Goal: Complete application form

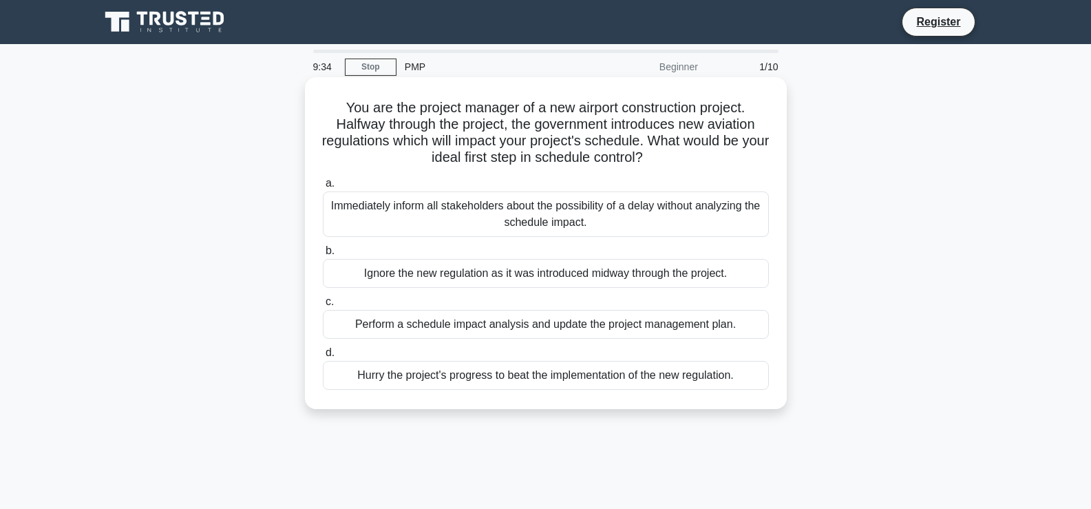
click at [617, 327] on div "Perform a schedule impact analysis and update the project management plan." at bounding box center [546, 324] width 446 height 29
click at [323, 306] on input "c. Perform a schedule impact analysis and update the project management plan." at bounding box center [323, 301] width 0 height 9
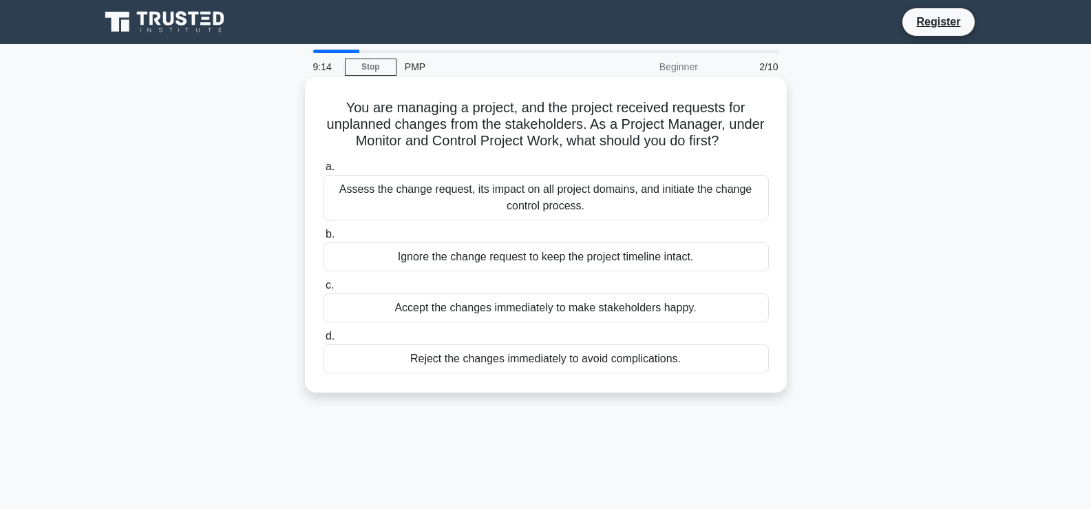
click at [546, 197] on div "Assess the change request, its impact on all project domains, and initiate the …" at bounding box center [546, 197] width 446 height 45
click at [323, 171] on input "a. Assess the change request, its impact on all project domains, and initiate t…" at bounding box center [323, 166] width 0 height 9
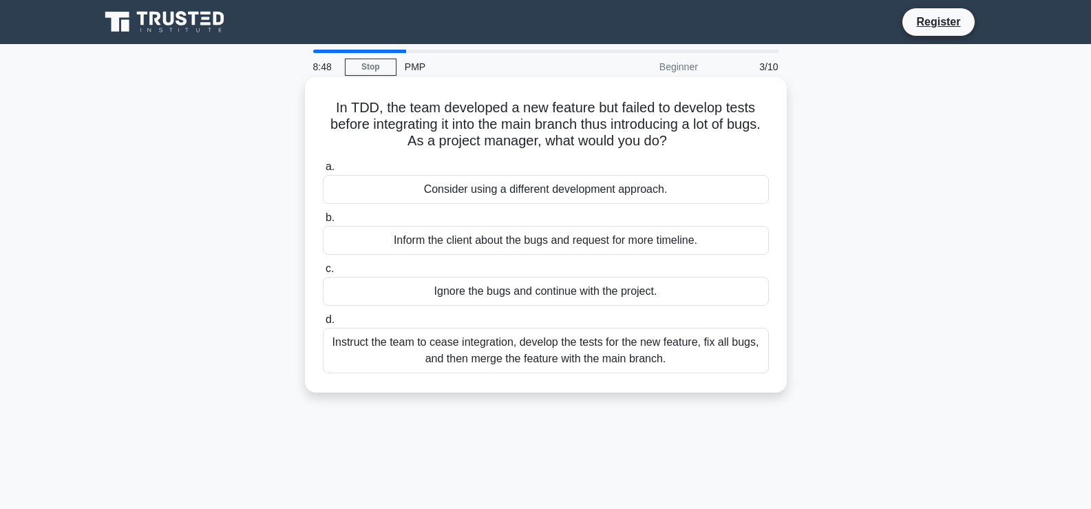
click at [666, 364] on div "Instruct the team to cease integration, develop the tests for the new feature, …" at bounding box center [546, 350] width 446 height 45
click at [323, 324] on input "d. Instruct the team to cease integration, develop the tests for the new featur…" at bounding box center [323, 319] width 0 height 9
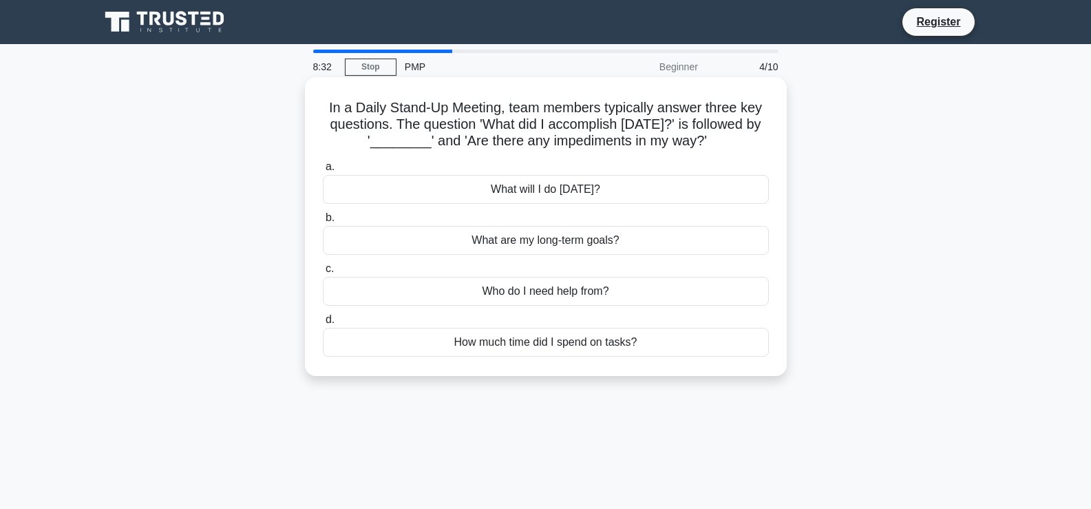
click at [629, 194] on div "What will I do today?" at bounding box center [546, 189] width 446 height 29
click at [323, 171] on input "a. What will I do today?" at bounding box center [323, 166] width 0 height 9
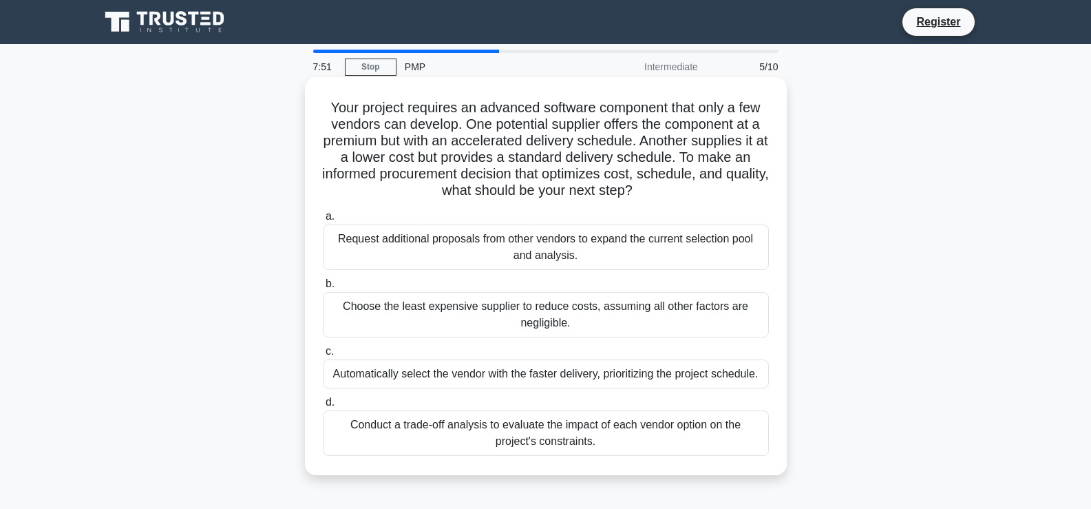
click at [661, 437] on div "Conduct a trade-off analysis to evaluate the impact of each vendor option on th…" at bounding box center [546, 432] width 446 height 45
click at [323, 407] on input "d. Conduct a trade-off analysis to evaluate the impact of each vendor option on…" at bounding box center [323, 402] width 0 height 9
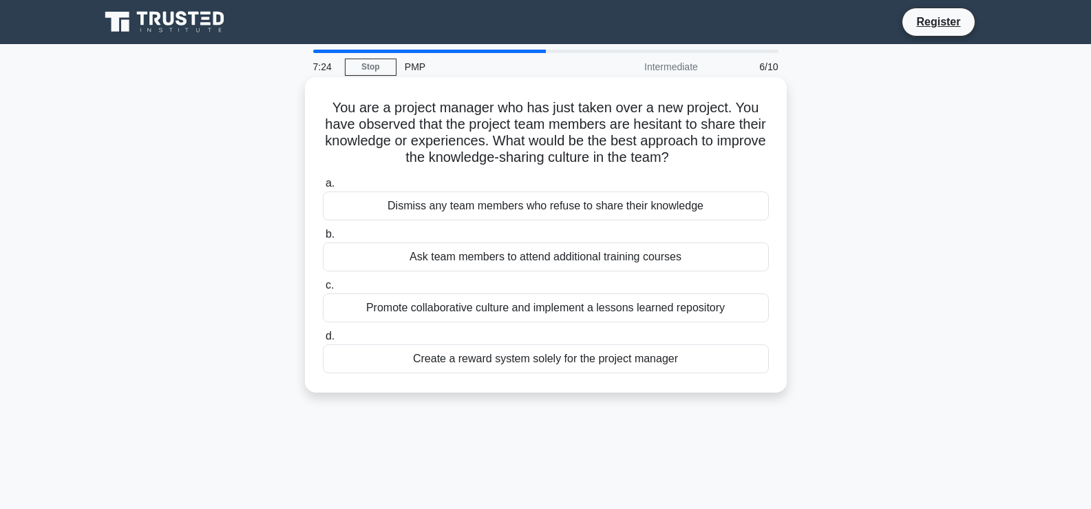
click at [685, 313] on div "Promote collaborative culture and implement a lessons learned repository" at bounding box center [546, 307] width 446 height 29
click at [323, 290] on input "c. Promote collaborative culture and implement a lessons learned repository" at bounding box center [323, 285] width 0 height 9
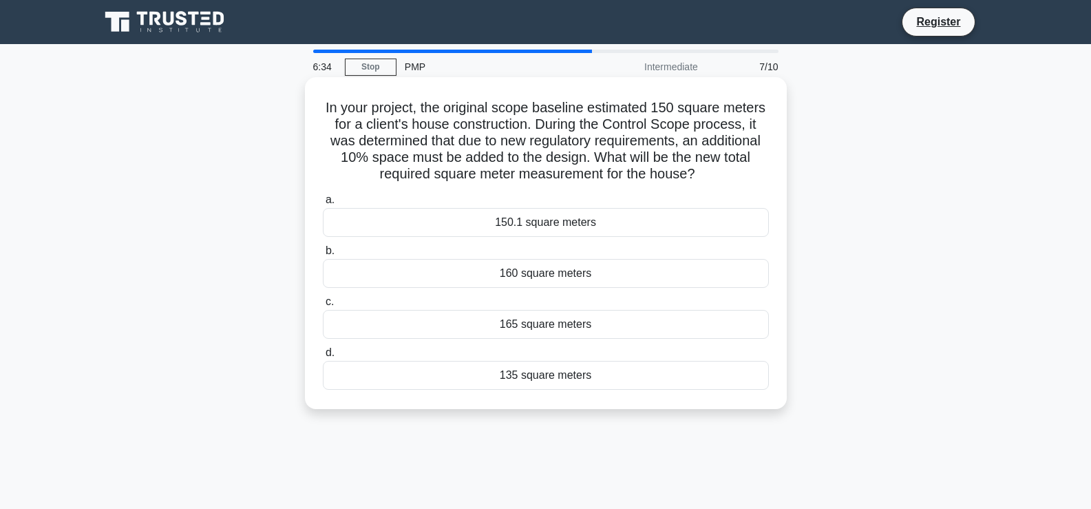
click at [608, 325] on div "165 square meters" at bounding box center [546, 324] width 446 height 29
click at [323, 306] on input "c. 165 square meters" at bounding box center [323, 301] width 0 height 9
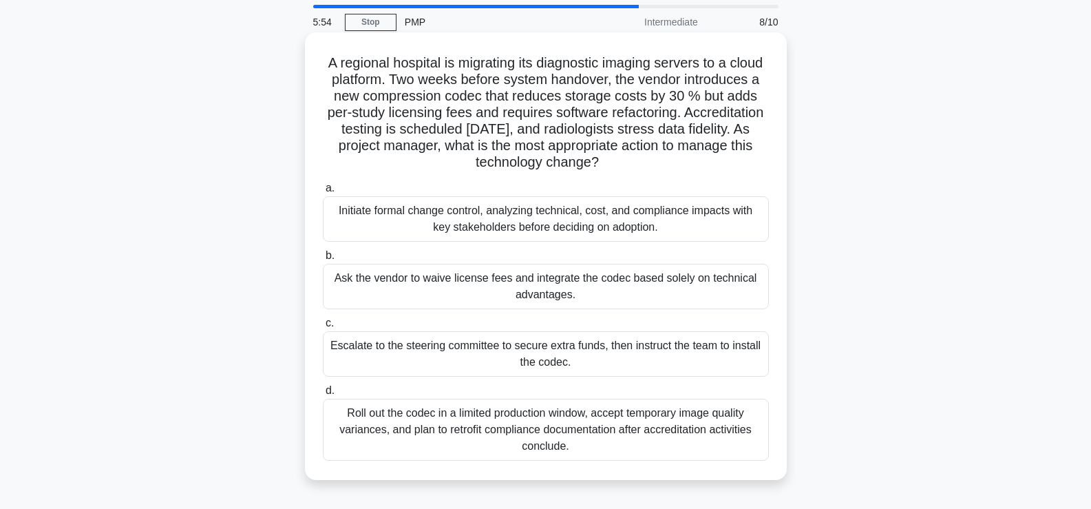
scroll to position [69, 0]
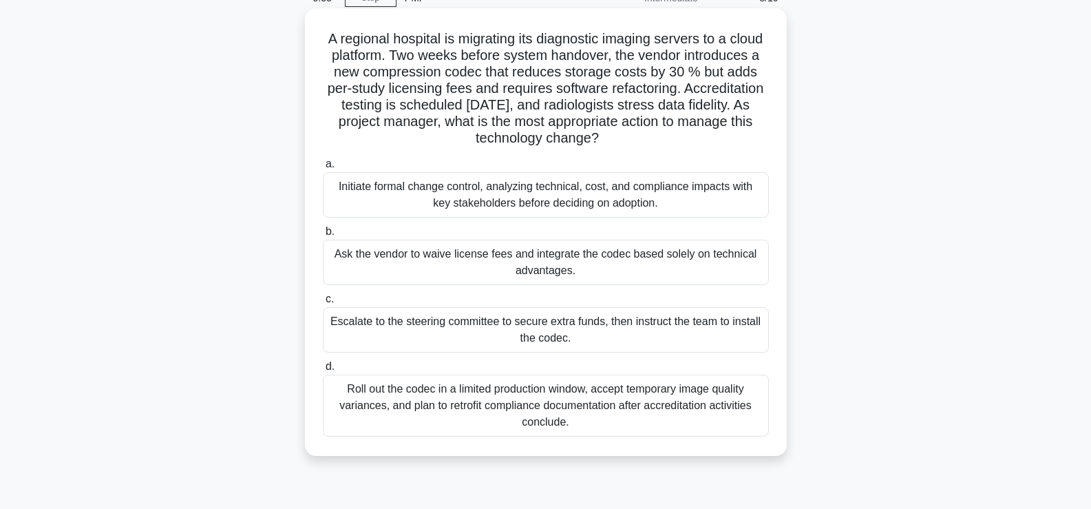
click at [609, 200] on div "Initiate formal change control, analyzing technical, cost, and compliance impac…" at bounding box center [546, 194] width 446 height 45
click at [323, 169] on input "a. Initiate formal change control, analyzing technical, cost, and compliance im…" at bounding box center [323, 164] width 0 height 9
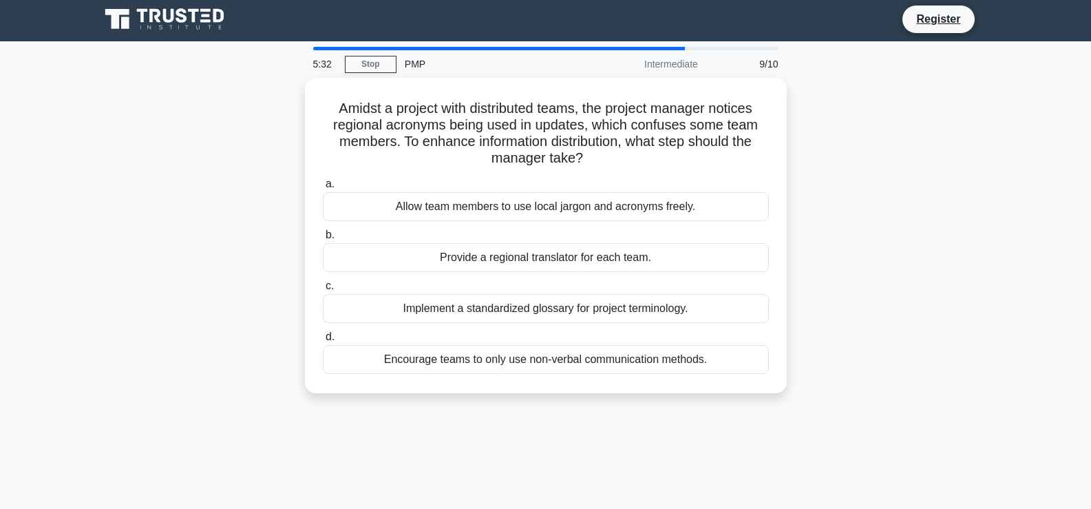
scroll to position [0, 0]
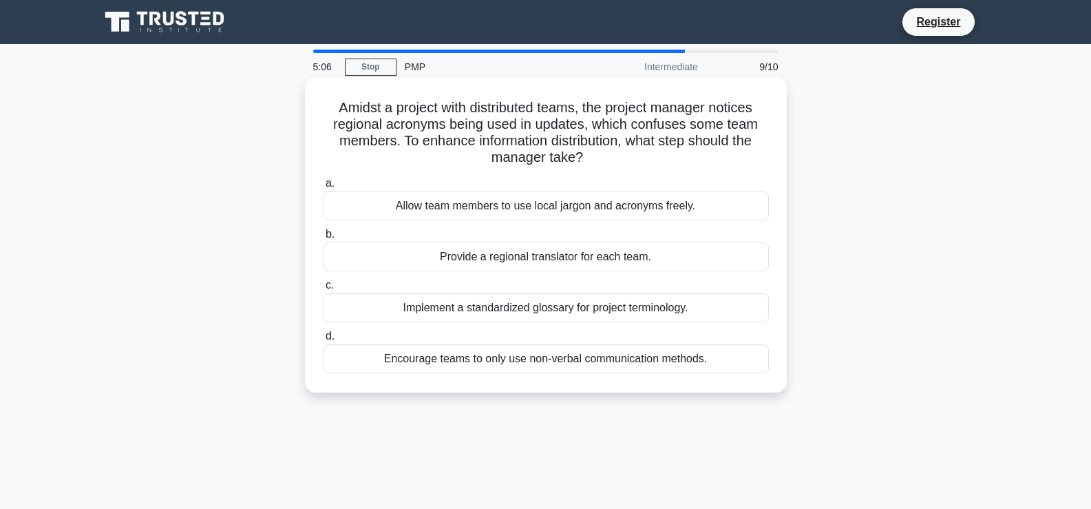
click at [681, 313] on div "Implement a standardized glossary for project terminology." at bounding box center [546, 307] width 446 height 29
click at [323, 290] on input "c. Implement a standardized glossary for project terminology." at bounding box center [323, 285] width 0 height 9
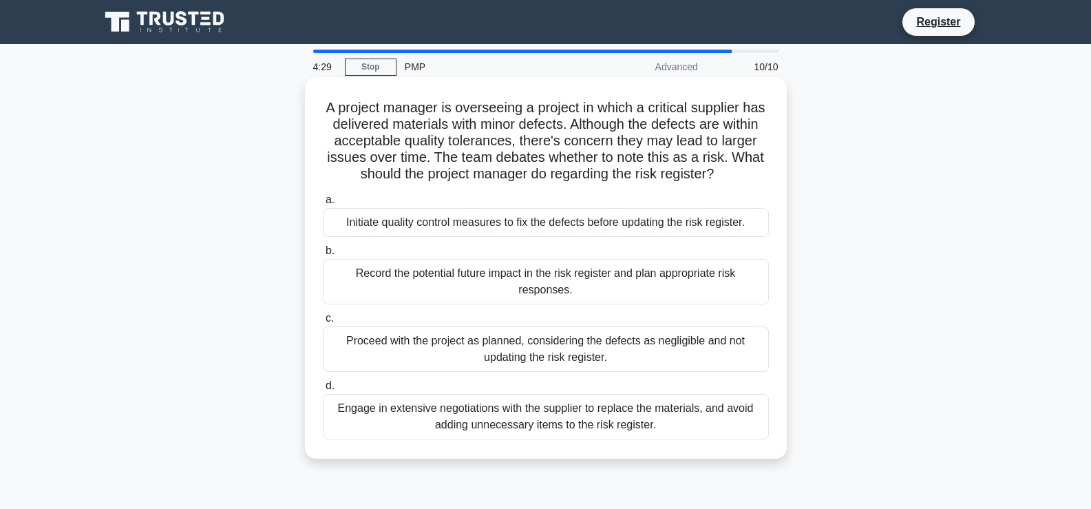
click at [569, 280] on div "Record the potential future impact in the risk register and plan appropriate ri…" at bounding box center [546, 281] width 446 height 45
click at [323, 255] on input "b. Record the potential future impact in the risk register and plan appropriate…" at bounding box center [323, 251] width 0 height 9
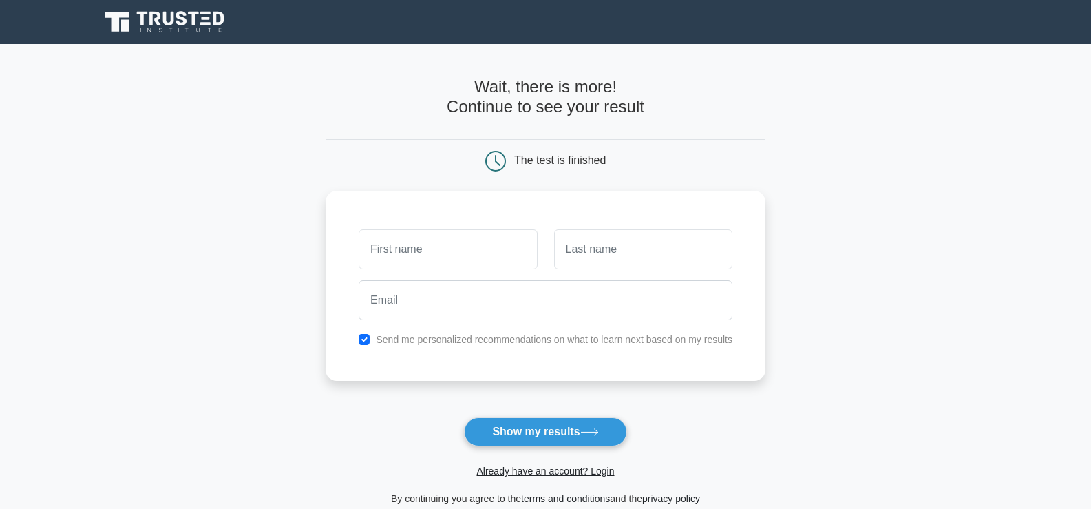
type input "sanjay"
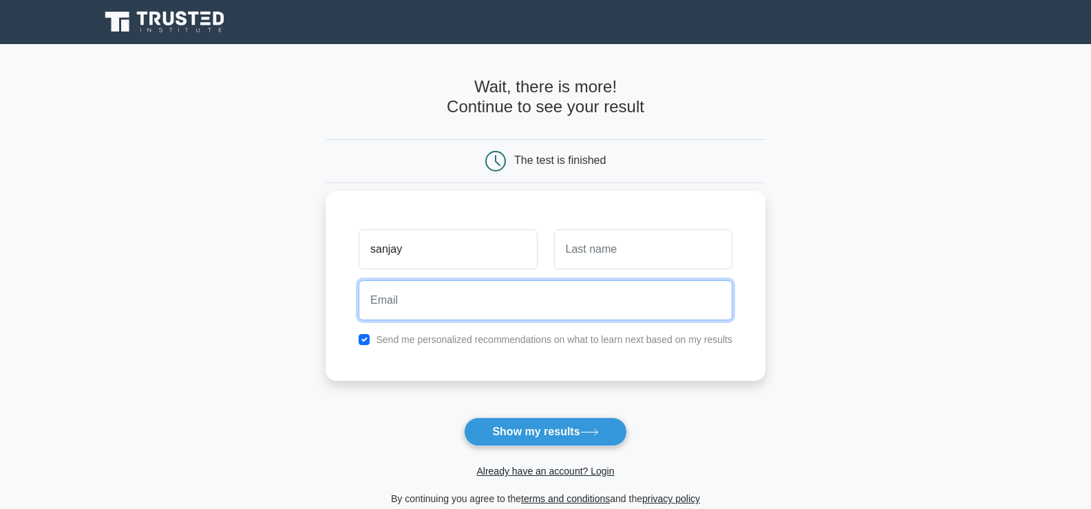
click at [460, 301] on input "email" at bounding box center [546, 300] width 374 height 40
type input "glad10in@gmail.com"
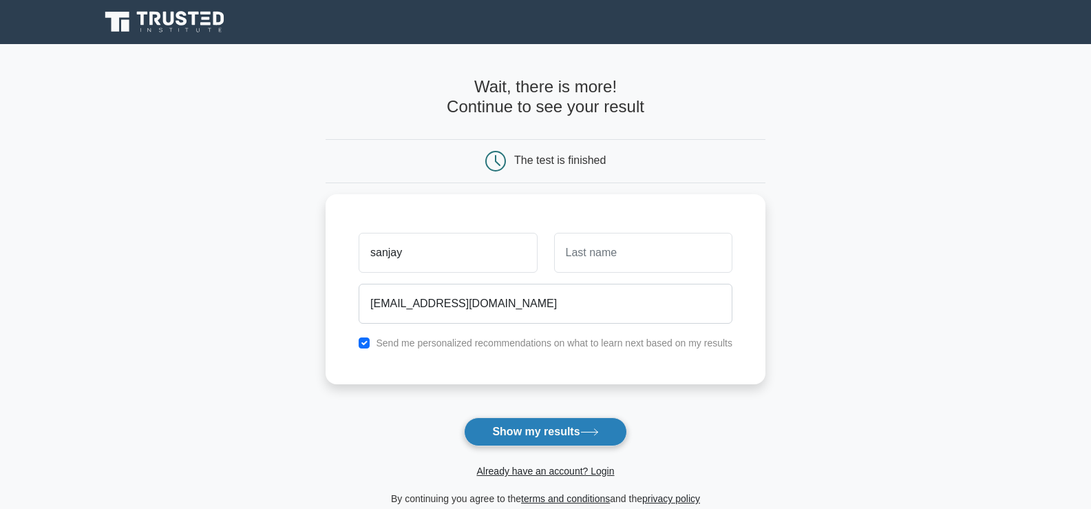
click at [567, 432] on button "Show my results" at bounding box center [545, 431] width 162 height 29
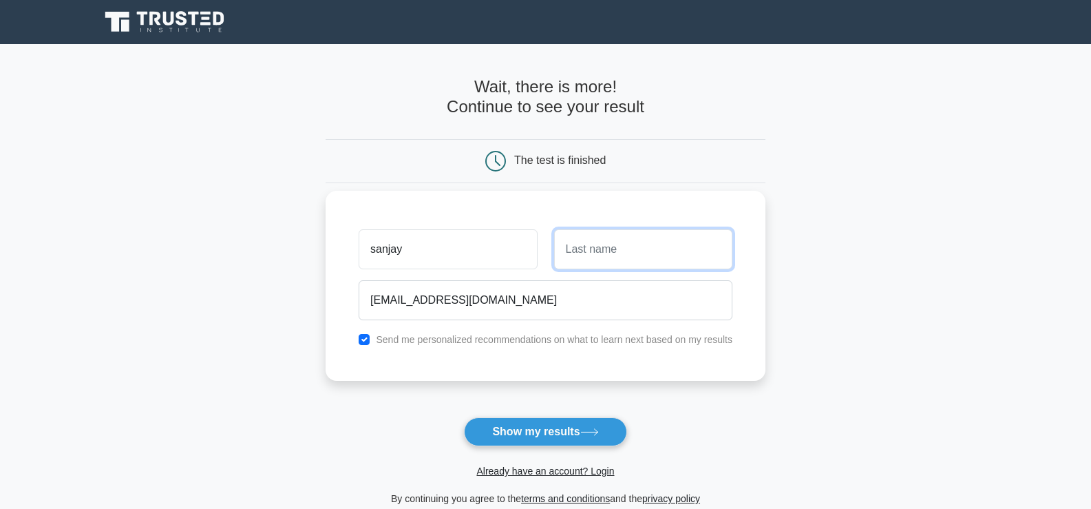
click at [616, 253] on input "text" at bounding box center [643, 249] width 178 height 40
type input "[PERSON_NAME]"
click at [585, 427] on button "Show my results" at bounding box center [545, 431] width 162 height 29
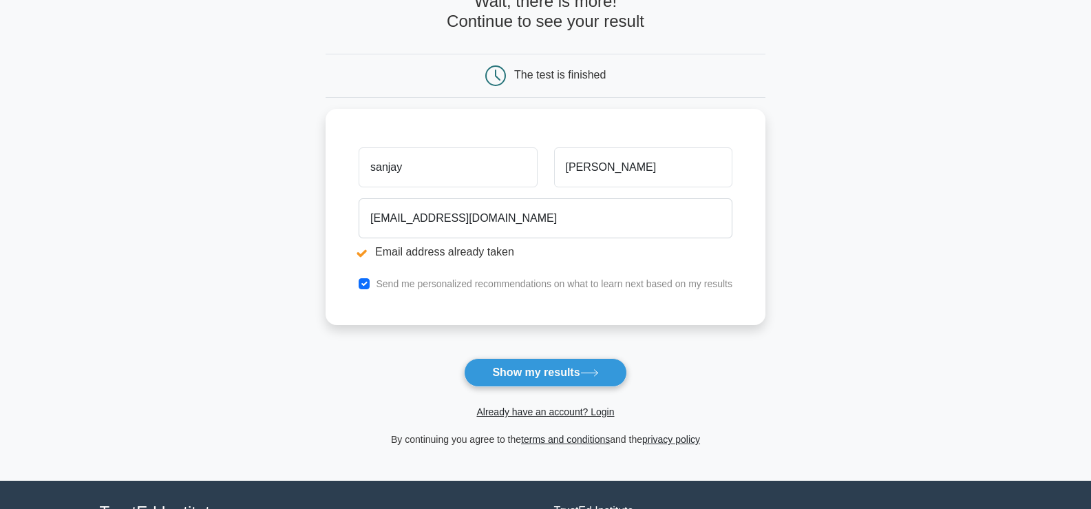
scroll to position [138, 0]
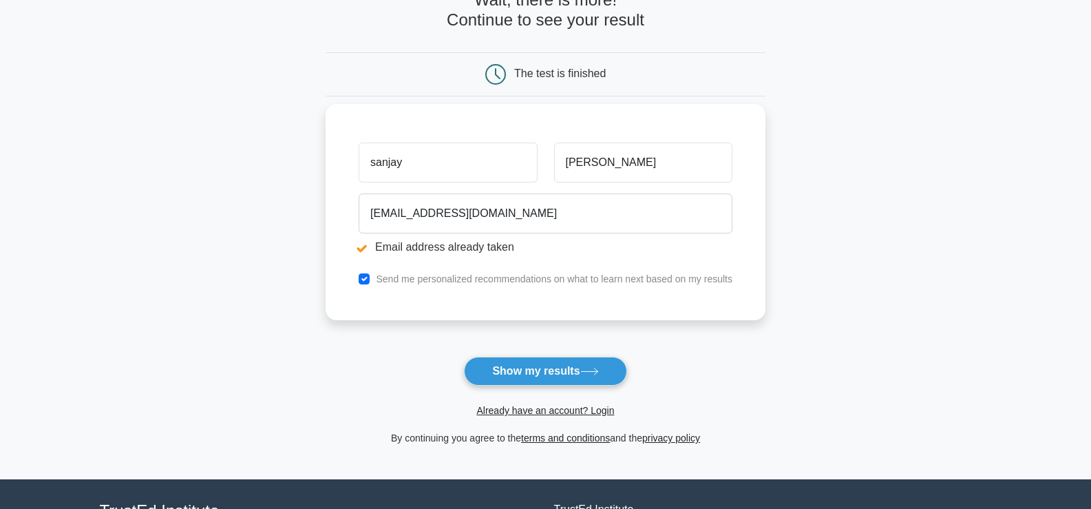
click at [480, 242] on li "Email address already taken" at bounding box center [546, 247] width 374 height 17
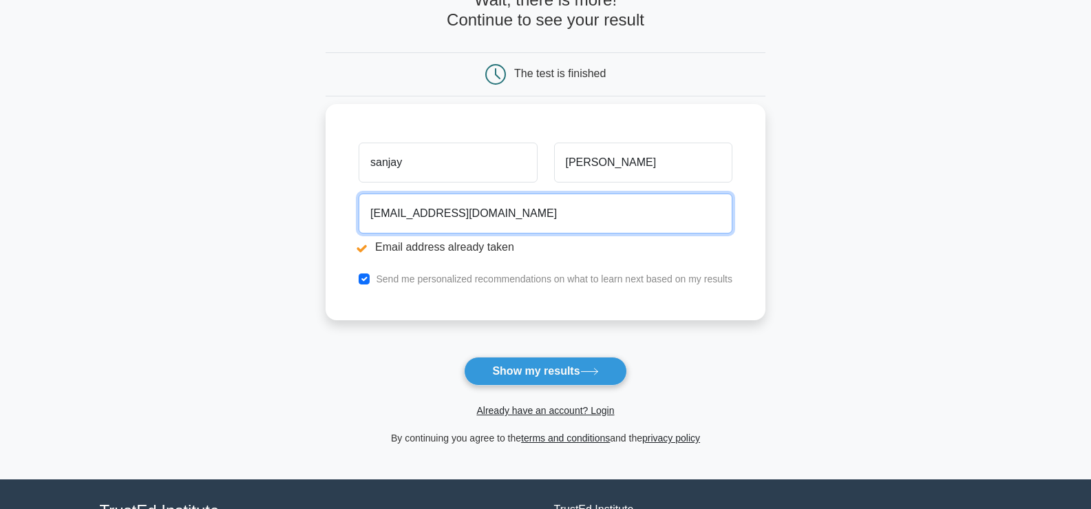
click at [485, 217] on input "[EMAIL_ADDRESS][DOMAIN_NAME]" at bounding box center [546, 213] width 374 height 40
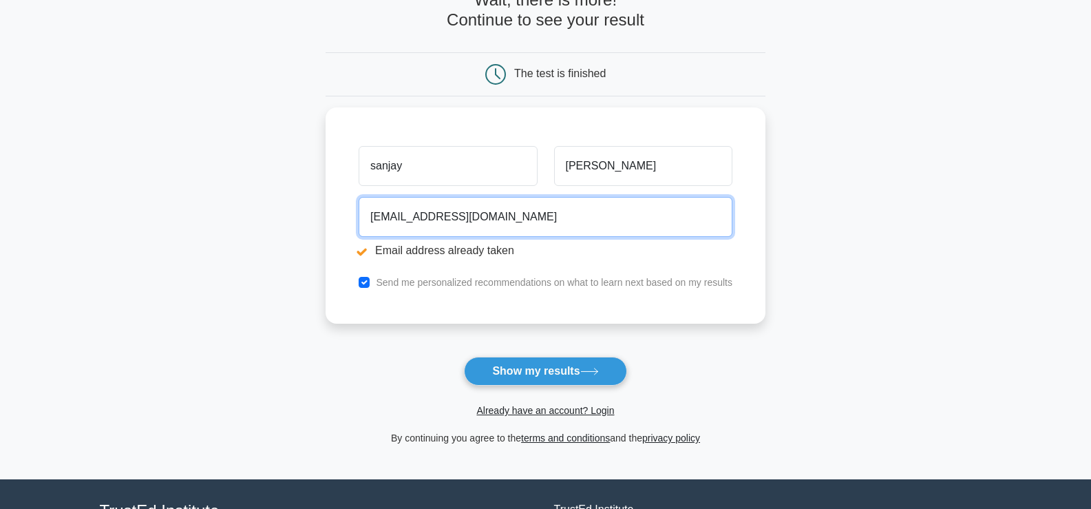
drag, startPoint x: 485, startPoint y: 217, endPoint x: 269, endPoint y: 218, distance: 216.2
click at [269, 218] on main "Email address already taken Wait, there is more! Continue to see your result Th…" at bounding box center [545, 192] width 1091 height 573
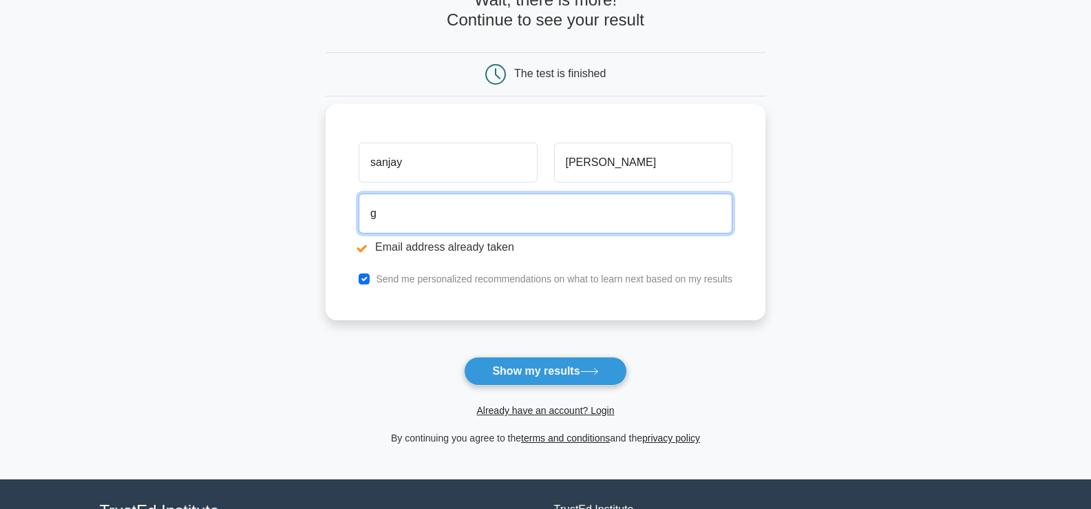
type input "[EMAIL_ADDRESS][DOMAIN_NAME]"
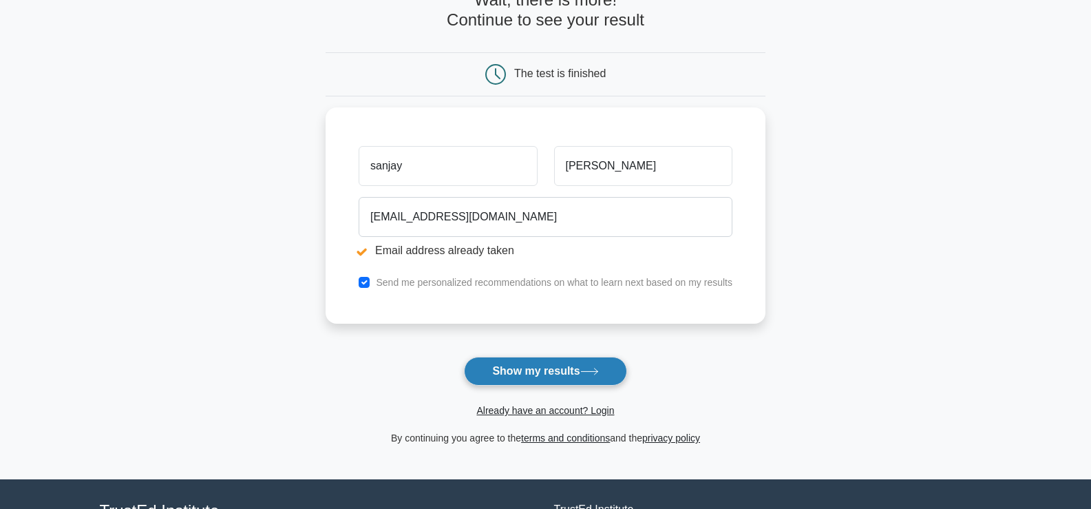
click at [534, 366] on button "Show my results" at bounding box center [545, 371] width 162 height 29
